Goal: Check status: Check status

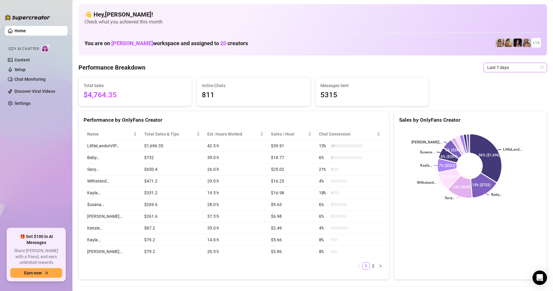
click at [492, 67] on span "Last 7 days" at bounding box center [515, 67] width 56 height 9
click at [499, 122] on div "Sales by OnlyFans Creator" at bounding box center [470, 120] width 143 height 8
click at [497, 69] on span "Last 7 days" at bounding box center [515, 67] width 56 height 9
click at [498, 119] on div "Sales by OnlyFans Creator" at bounding box center [470, 120] width 143 height 8
click at [498, 72] on span "Last 7 days" at bounding box center [515, 67] width 56 height 9
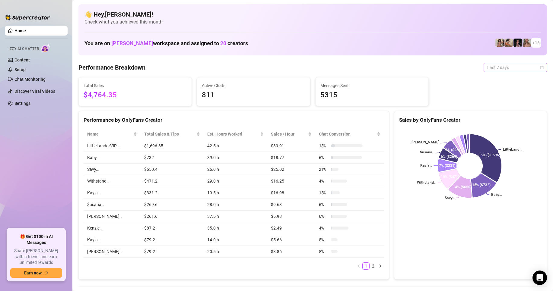
click at [495, 67] on span "Last 7 days" at bounding box center [515, 67] width 56 height 9
click at [489, 70] on span "Last 7 days" at bounding box center [515, 67] width 56 height 9
click at [492, 118] on div "Custom date" at bounding box center [510, 118] width 54 height 7
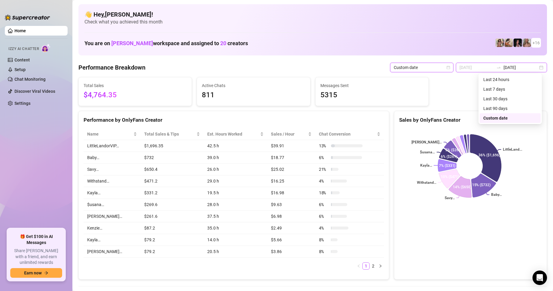
click at [477, 65] on input "[DATE]" at bounding box center [477, 67] width 34 height 7
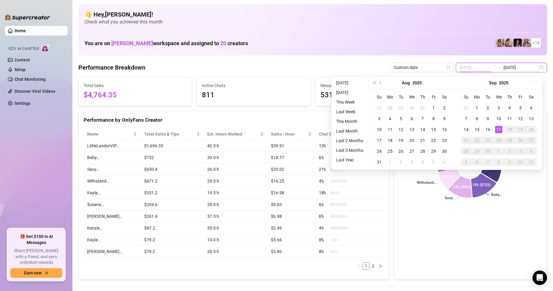
type input "[DATE]"
click at [498, 126] on td "17" at bounding box center [498, 129] width 11 height 11
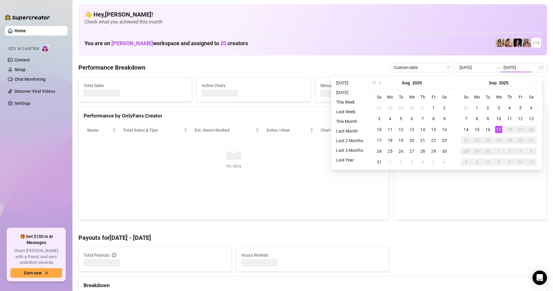
type input "[DATE]"
